Goal: Check status: Check status

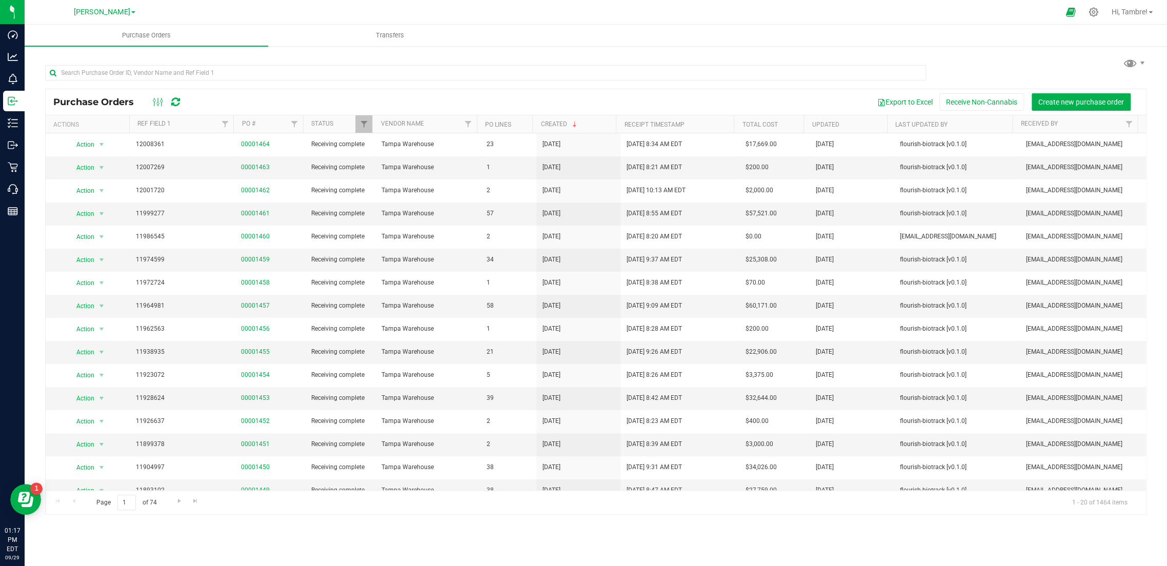
click at [133, 9] on link "[PERSON_NAME]" at bounding box center [105, 12] width 62 height 10
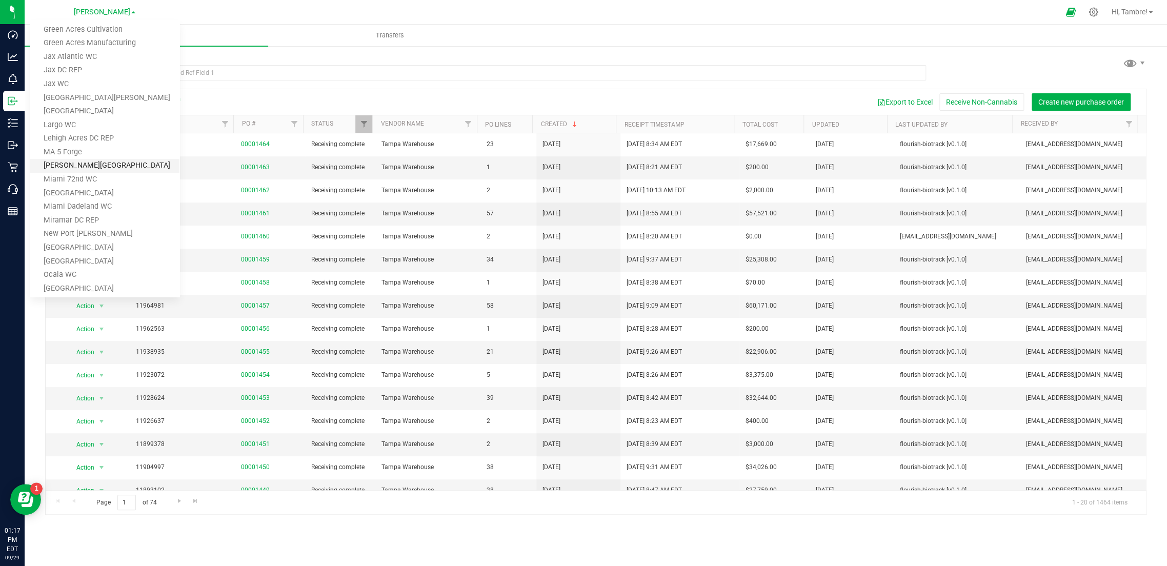
scroll to position [141, 0]
click at [88, 127] on link "Jax Atlantic WC" at bounding box center [105, 127] width 150 height 14
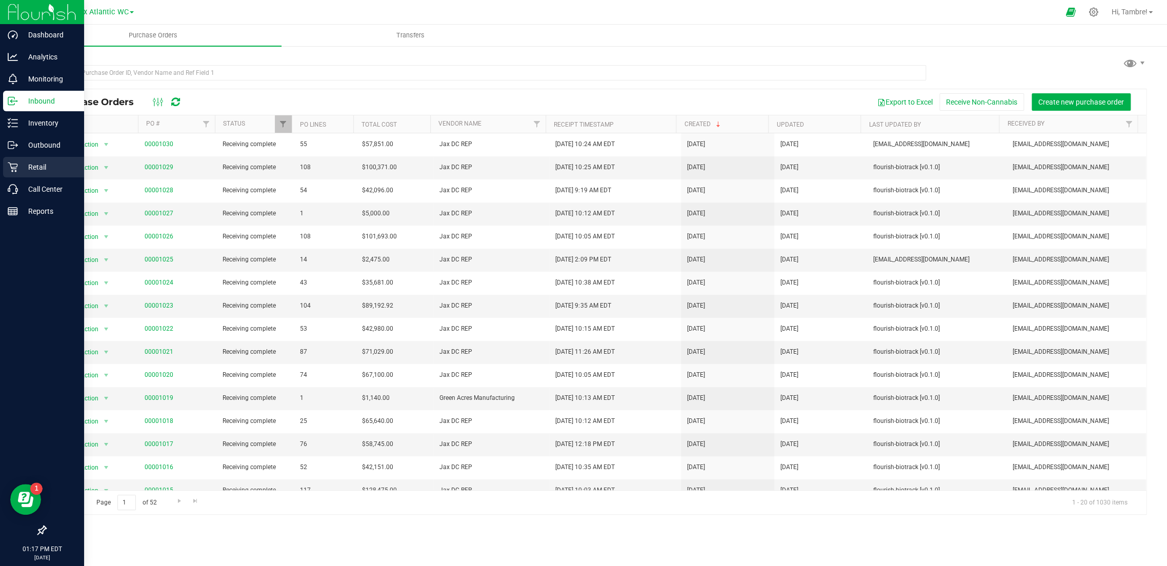
click at [52, 167] on p "Retail" at bounding box center [49, 167] width 62 height 12
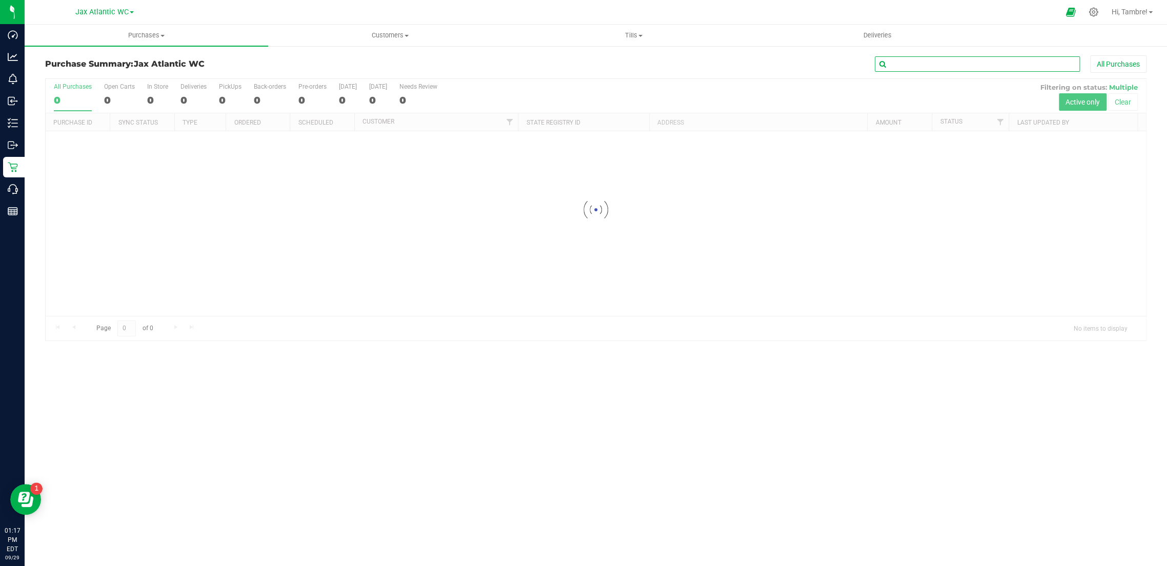
click at [992, 66] on input "text" at bounding box center [977, 63] width 205 height 15
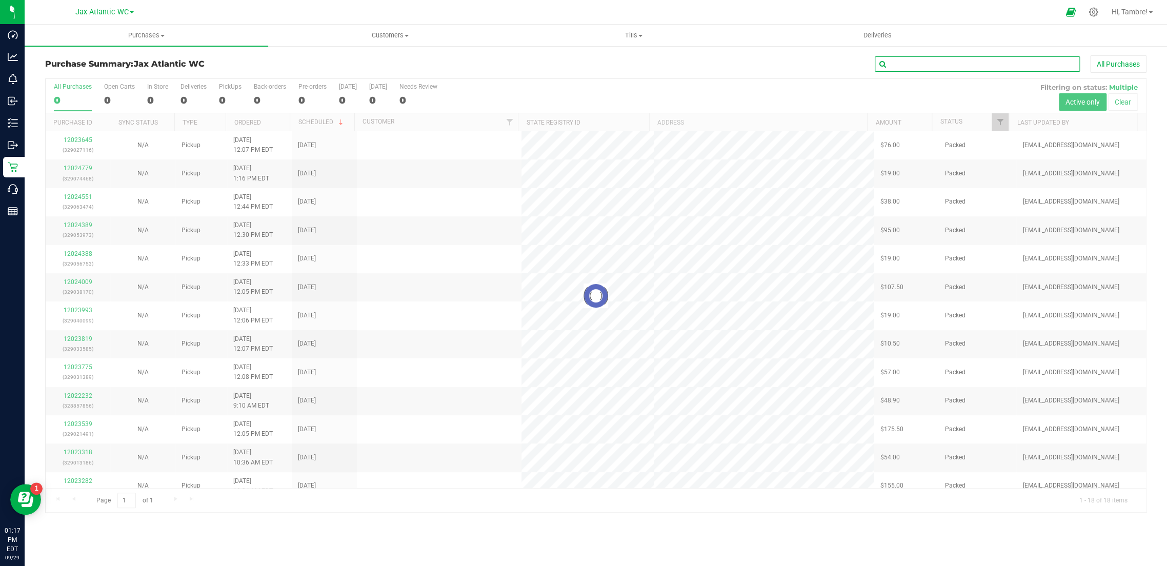
paste input "12012063"
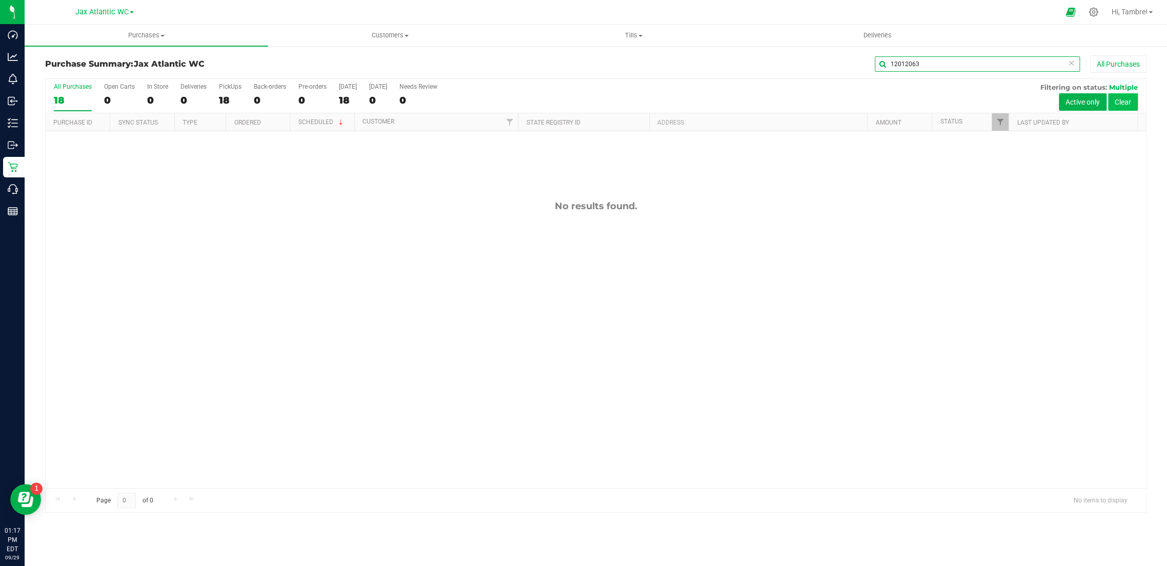
type input "12012063"
click at [1128, 98] on button "Clear" at bounding box center [1123, 101] width 30 height 17
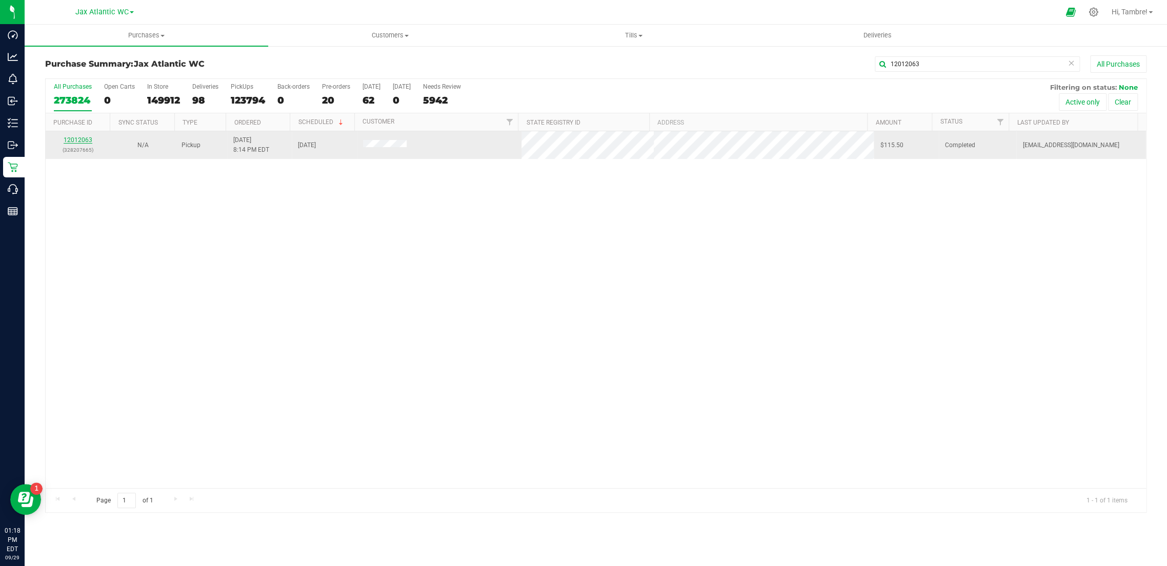
click at [77, 140] on link "12012063" at bounding box center [78, 139] width 29 height 7
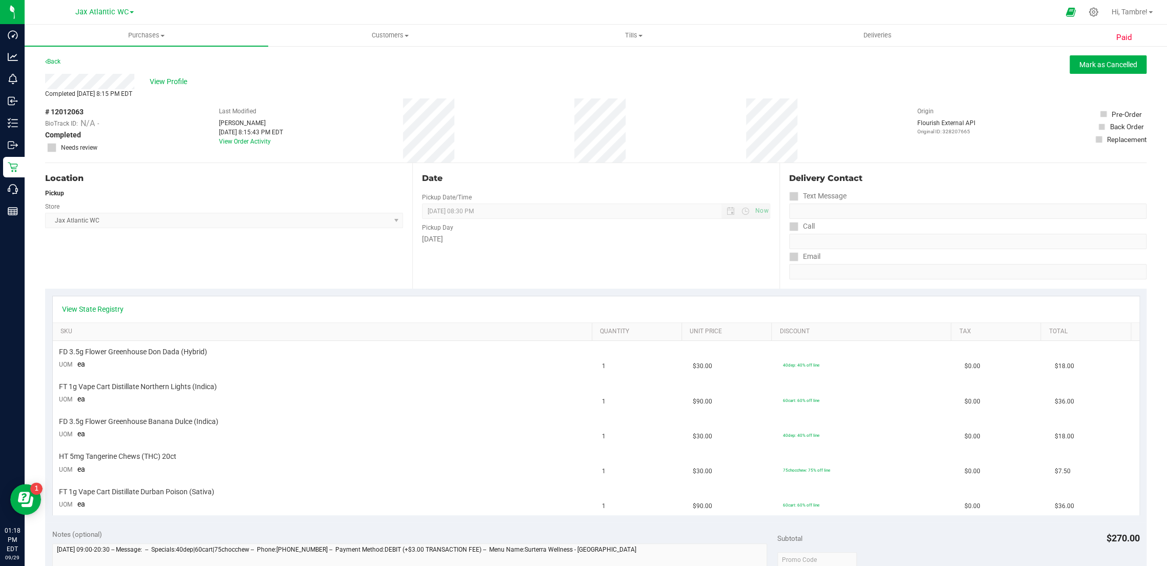
click at [73, 113] on span "# 12012063" at bounding box center [64, 112] width 38 height 11
copy span "12012063"
click at [127, 11] on span "Jax Atlantic WC" at bounding box center [101, 12] width 53 height 9
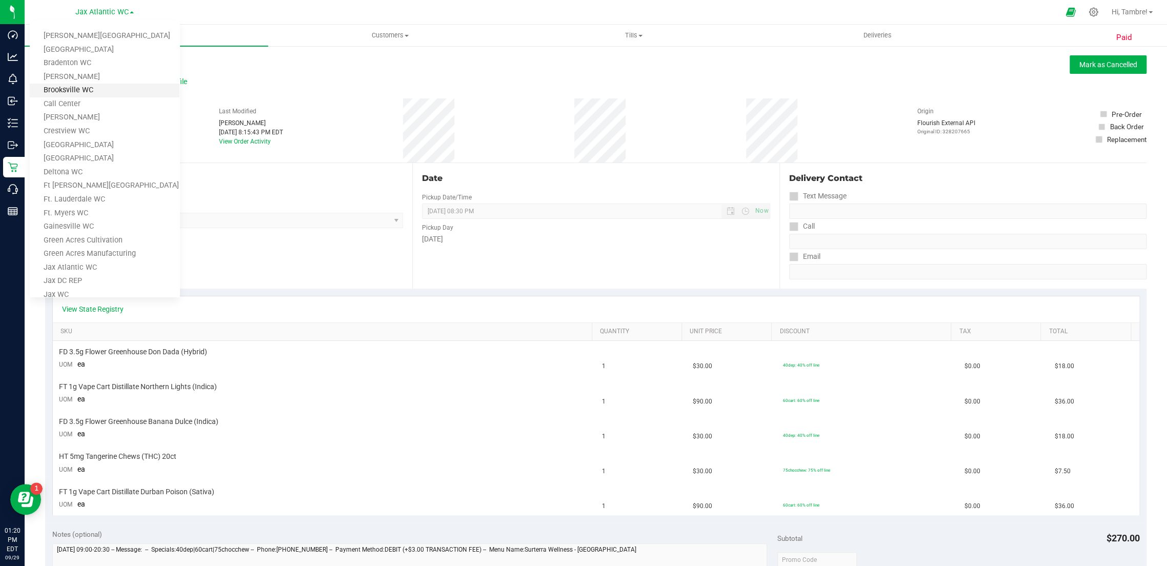
click at [85, 90] on link "Brooksville WC" at bounding box center [105, 91] width 150 height 14
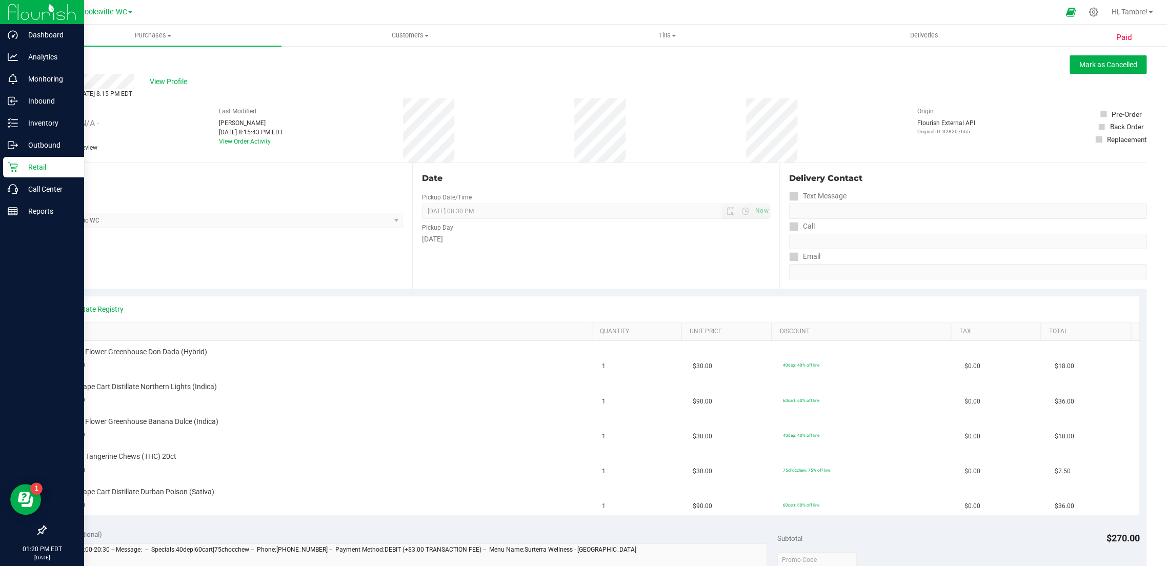
click at [29, 165] on p "Retail" at bounding box center [49, 167] width 62 height 12
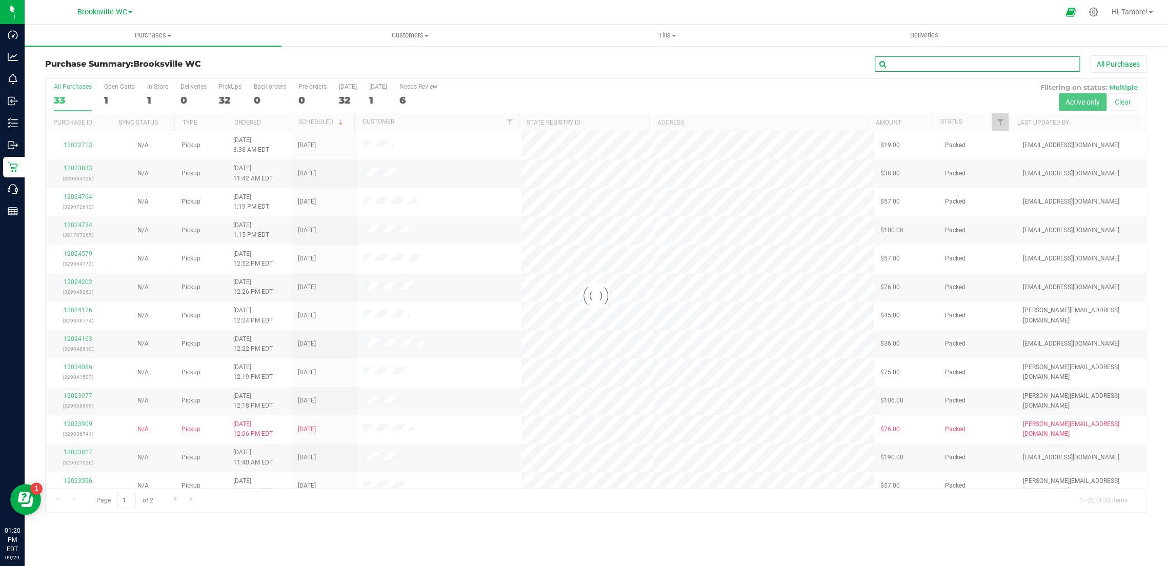
click at [926, 63] on input "text" at bounding box center [977, 63] width 205 height 15
paste input "11785126"
type input "11785126"
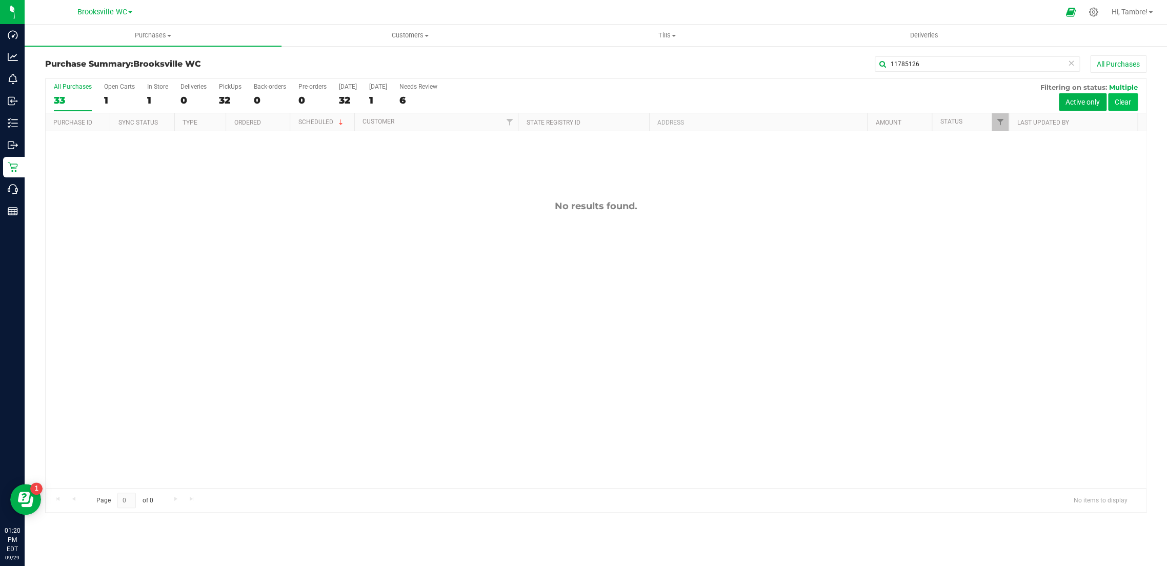
click at [1132, 99] on button "Clear" at bounding box center [1123, 101] width 30 height 17
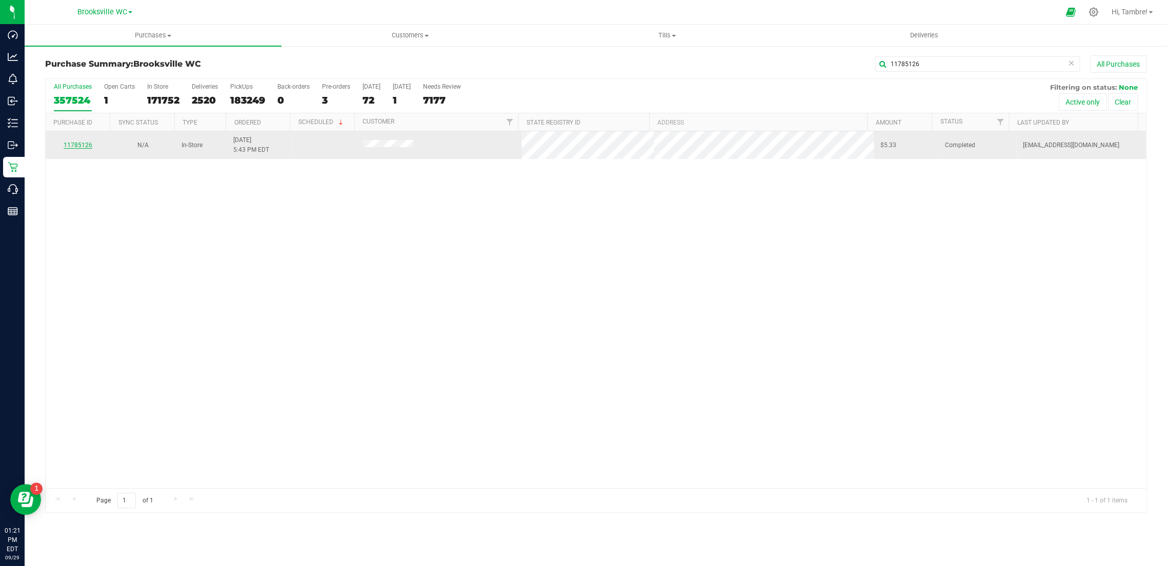
click at [76, 147] on link "11785126" at bounding box center [78, 145] width 29 height 7
